Goal: Check status: Check status

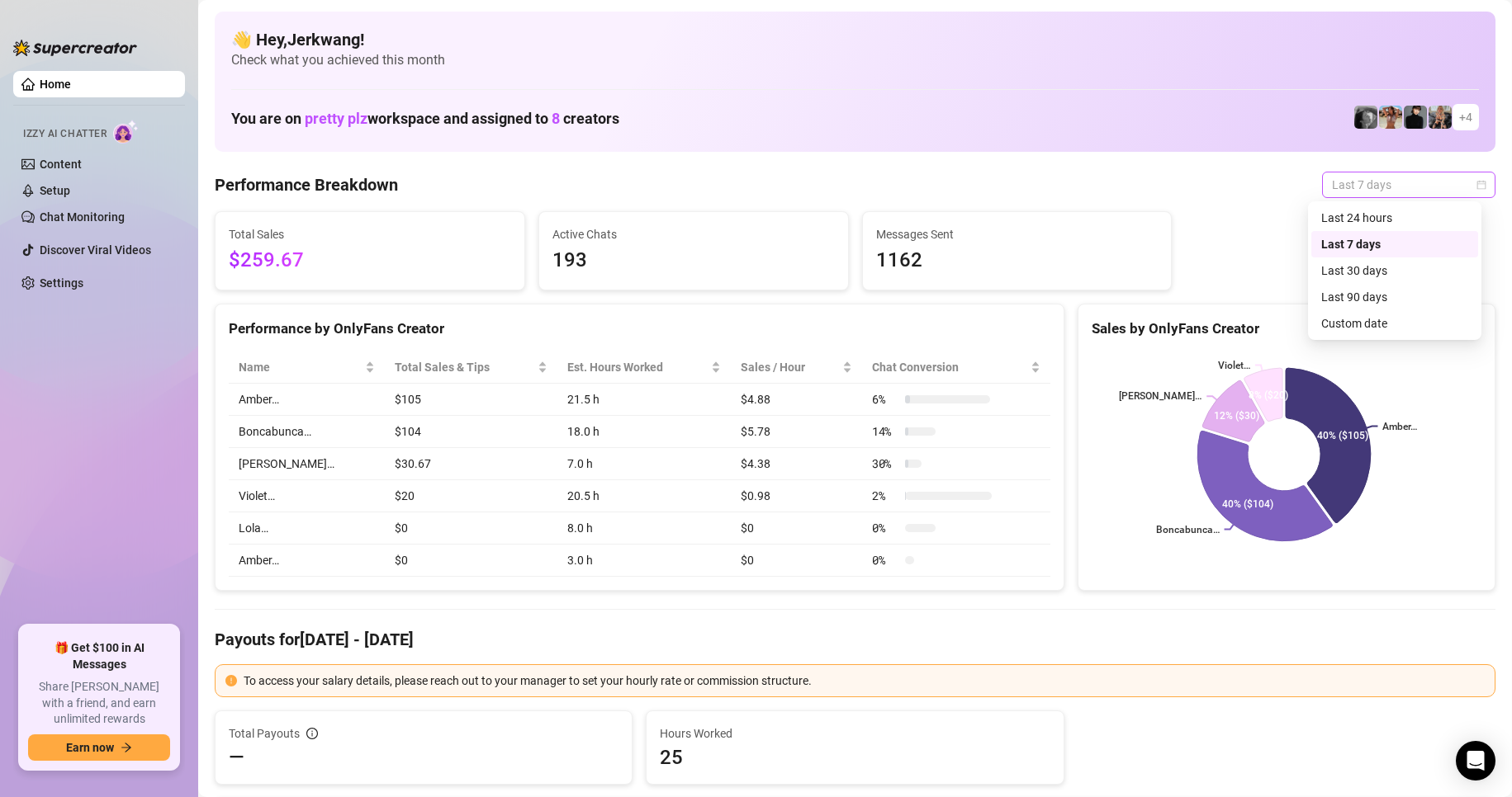
click at [1409, 176] on span "Last 7 days" at bounding box center [1410, 184] width 154 height 24
click at [1379, 313] on div "Custom date" at bounding box center [1394, 323] width 167 height 26
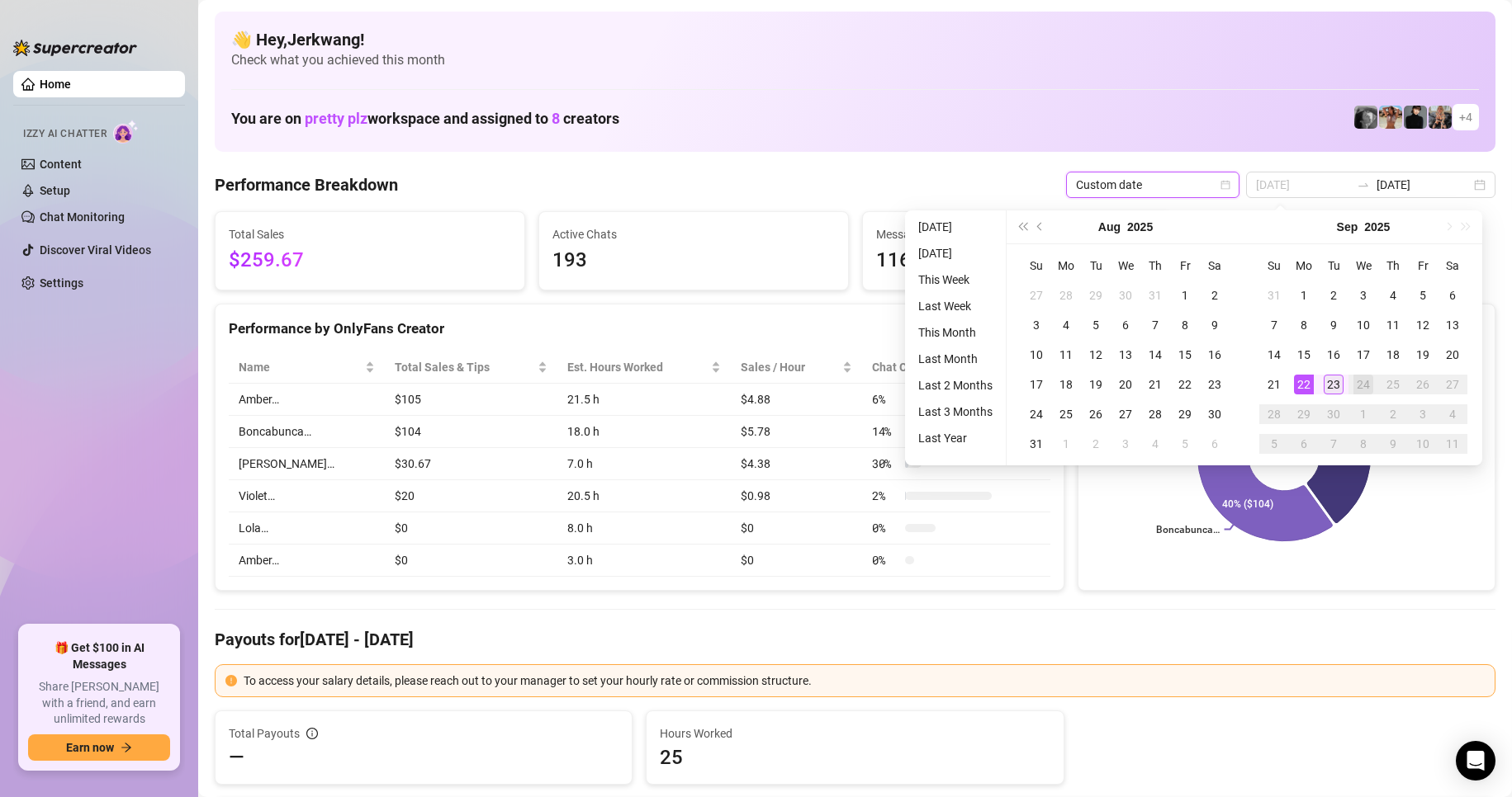
type input "[DATE]"
click at [1327, 383] on div "23" at bounding box center [1334, 385] width 19 height 19
type input "[DATE]"
click at [1329, 386] on div "23" at bounding box center [1334, 385] width 19 height 19
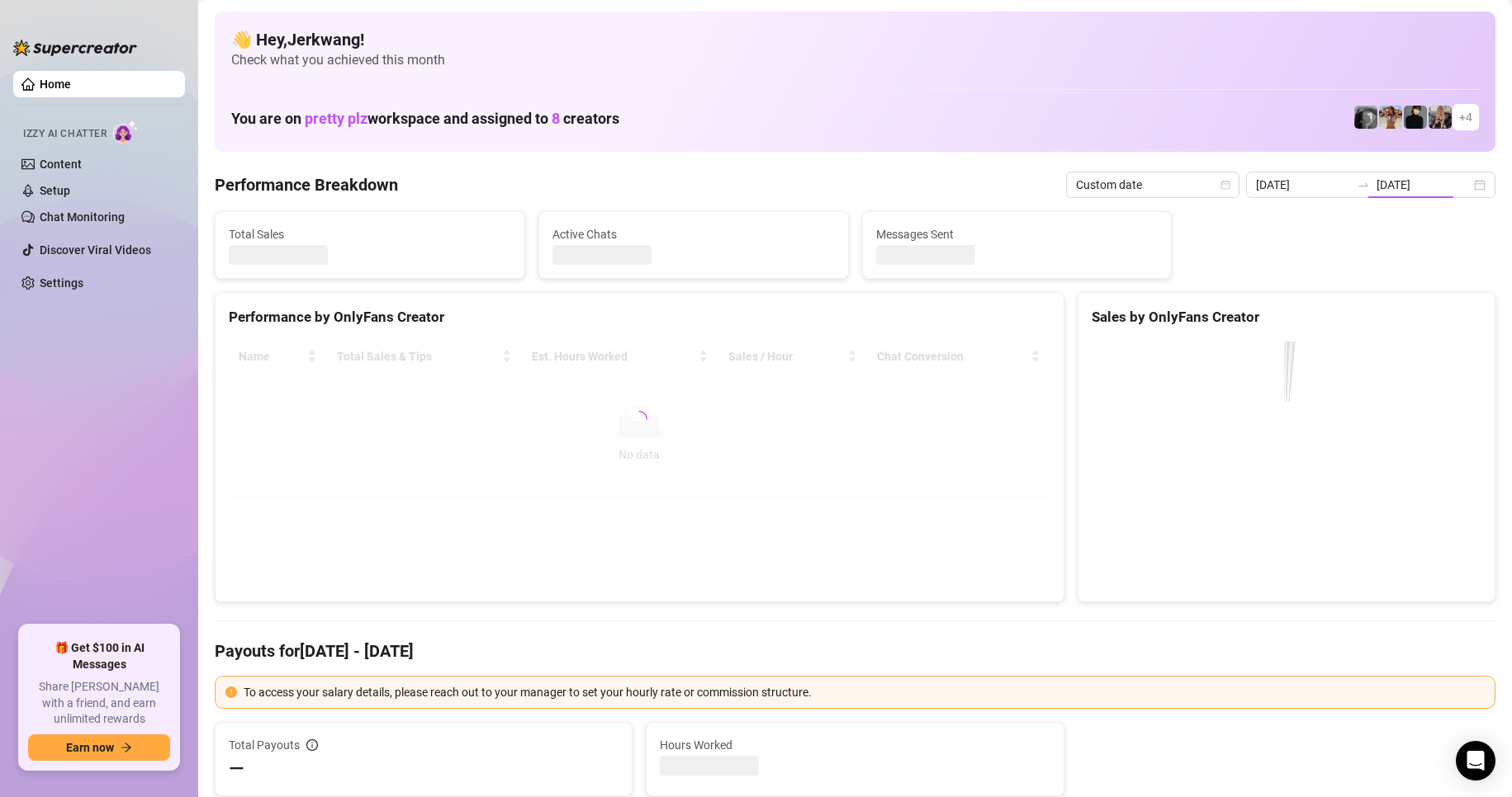
type input "[DATE]"
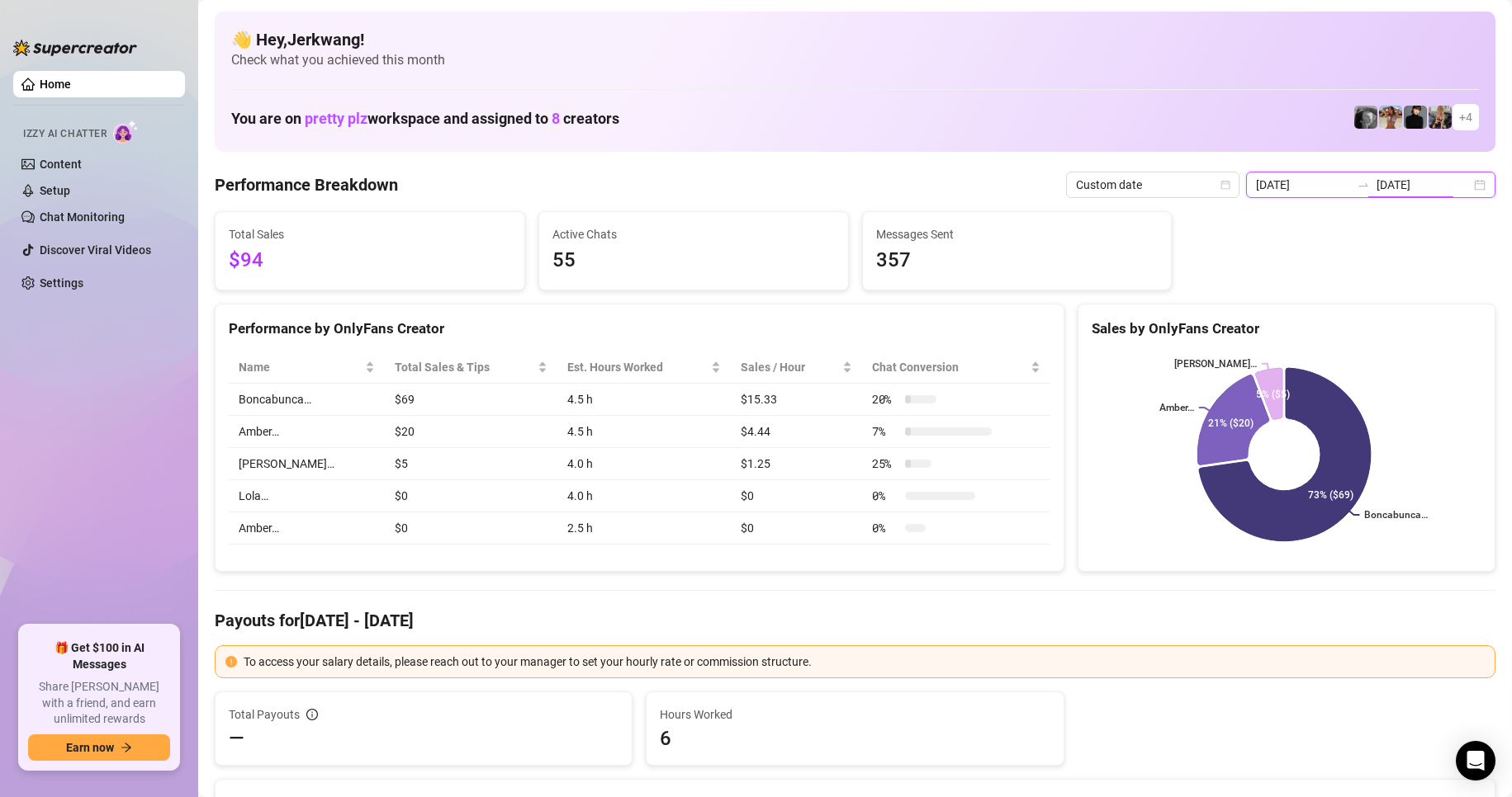
click at [1383, 185] on input "[DATE]" at bounding box center [1423, 184] width 95 height 19
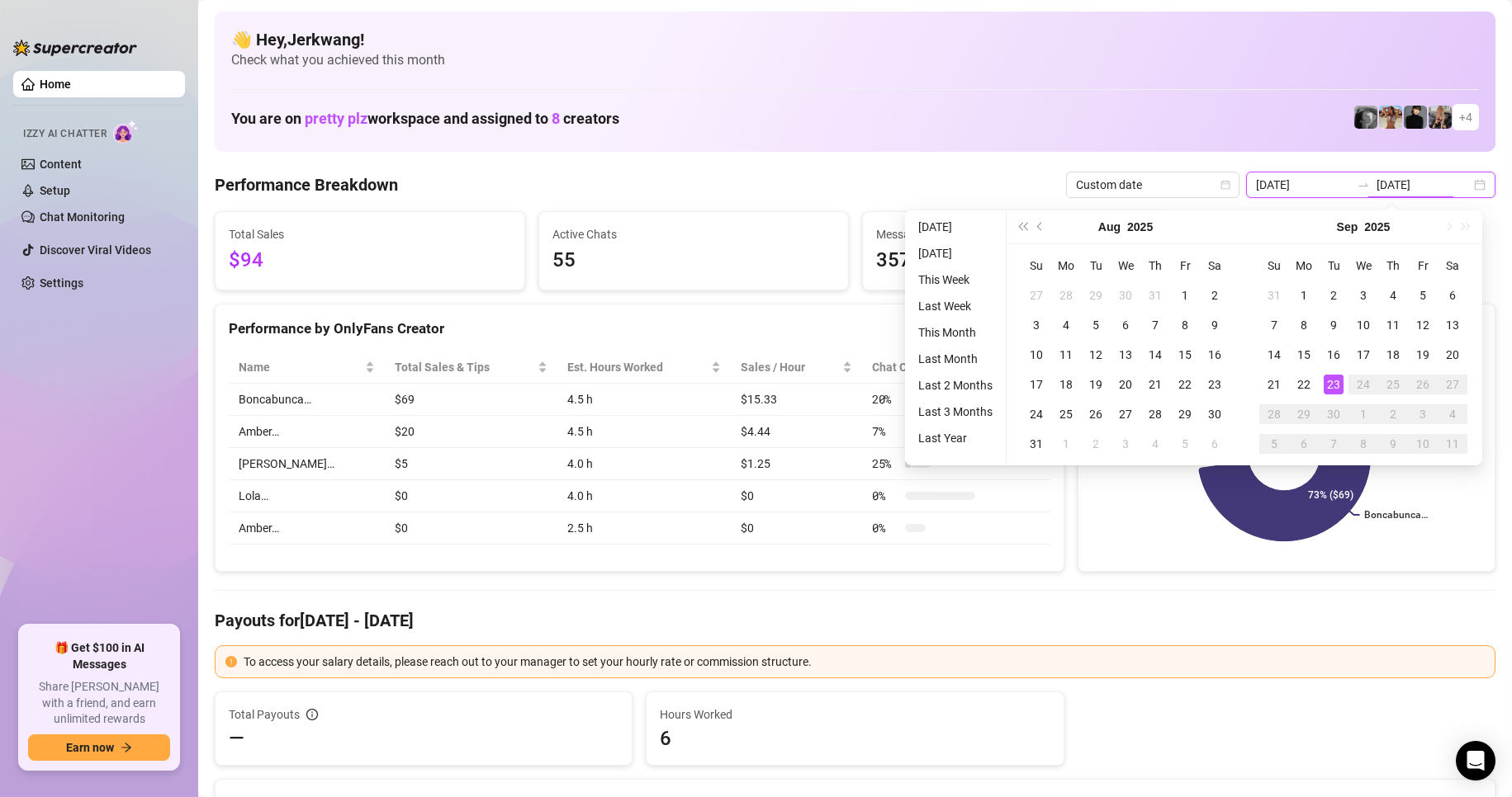
click at [1467, 183] on div "[DATE] [DATE]" at bounding box center [1371, 184] width 250 height 26
type input "[DATE]"
click at [1334, 387] on div "23" at bounding box center [1334, 385] width 19 height 19
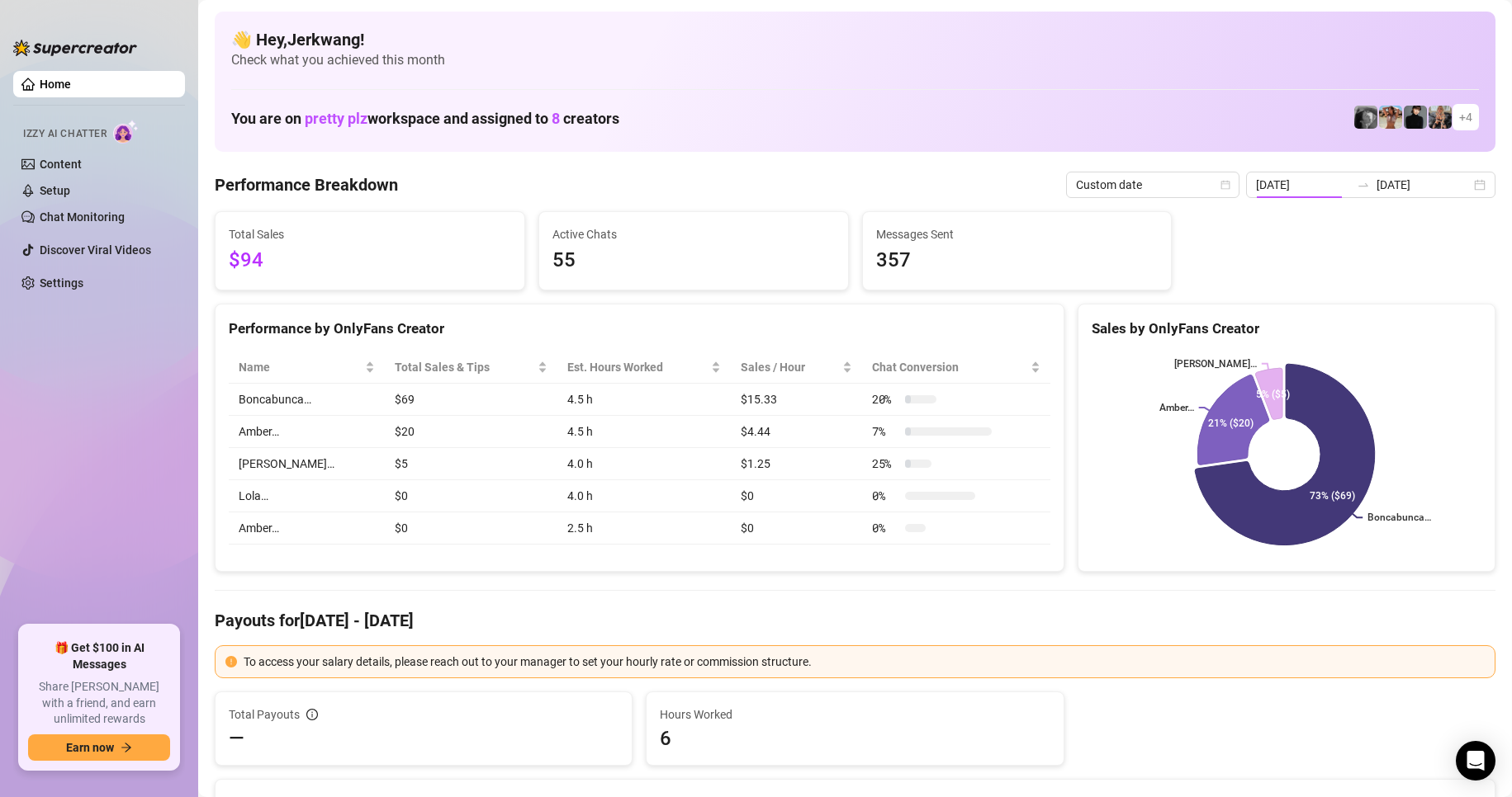
click at [1226, 531] on icon at bounding box center [1285, 455] width 180 height 181
click at [1139, 489] on rect at bounding box center [1285, 455] width 386 height 207
